Goal: Navigation & Orientation: Find specific page/section

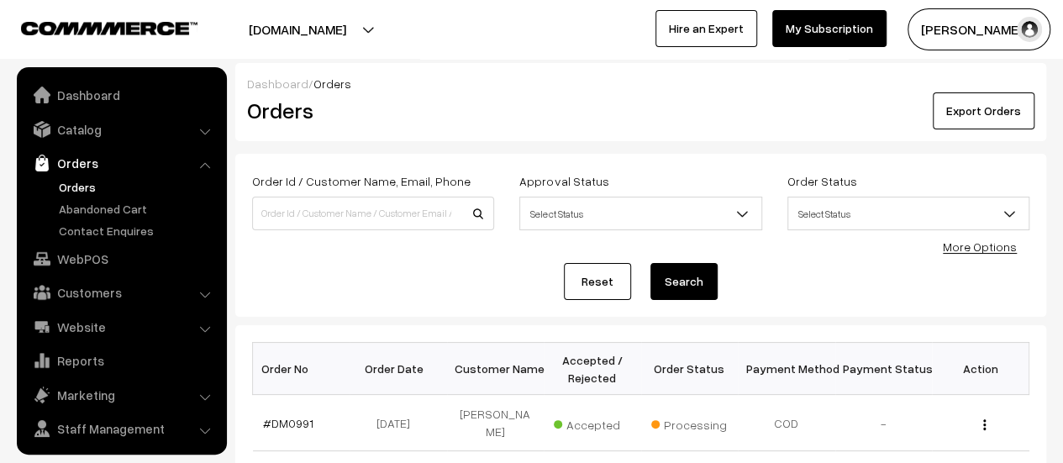
scroll to position [39, 0]
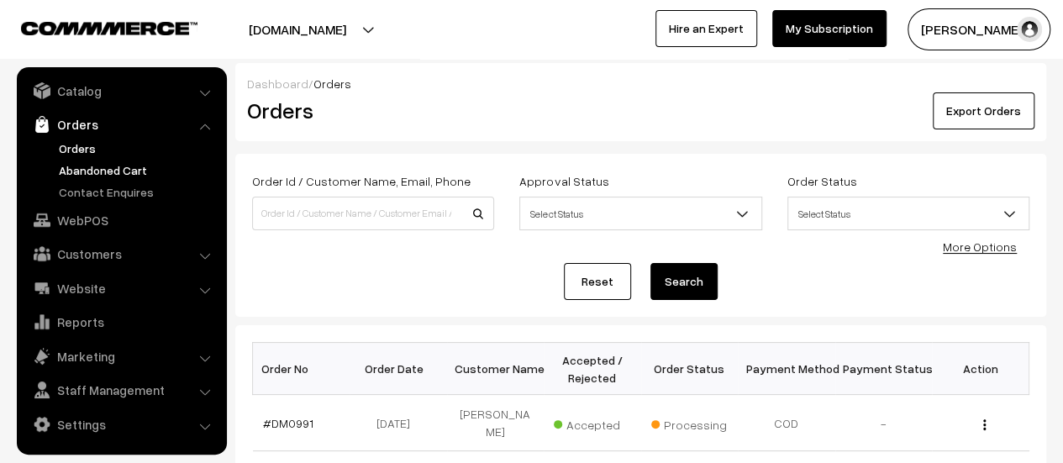
drag, startPoint x: 0, startPoint y: 0, endPoint x: 90, endPoint y: 169, distance: 191.4
click at [90, 169] on link "Abandoned Cart" at bounding box center [138, 170] width 166 height 18
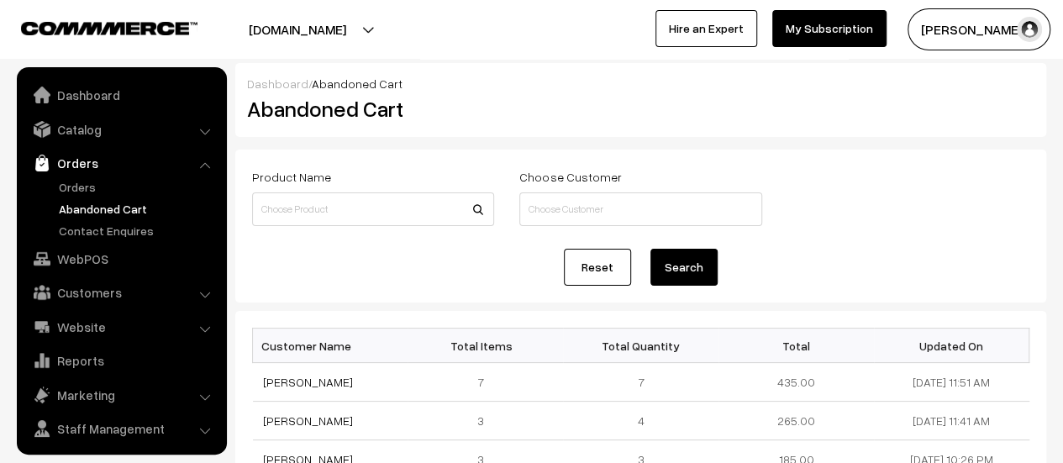
scroll to position [39, 0]
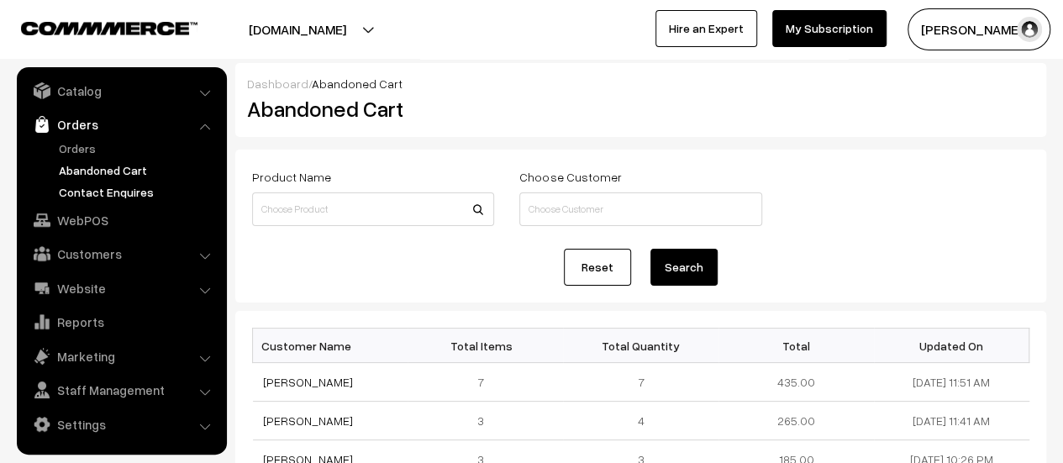
click at [96, 187] on link "Contact Enquires" at bounding box center [138, 192] width 166 height 18
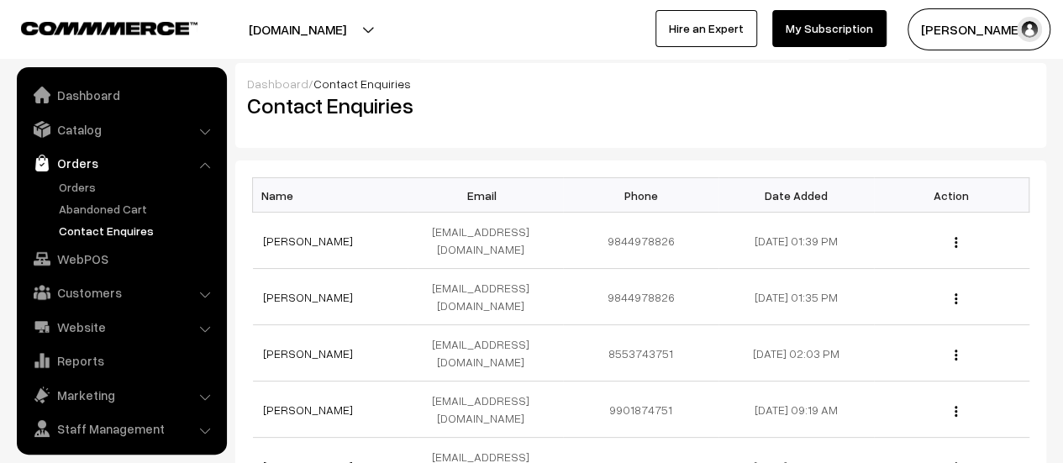
scroll to position [39, 0]
